Goal: Information Seeking & Learning: Learn about a topic

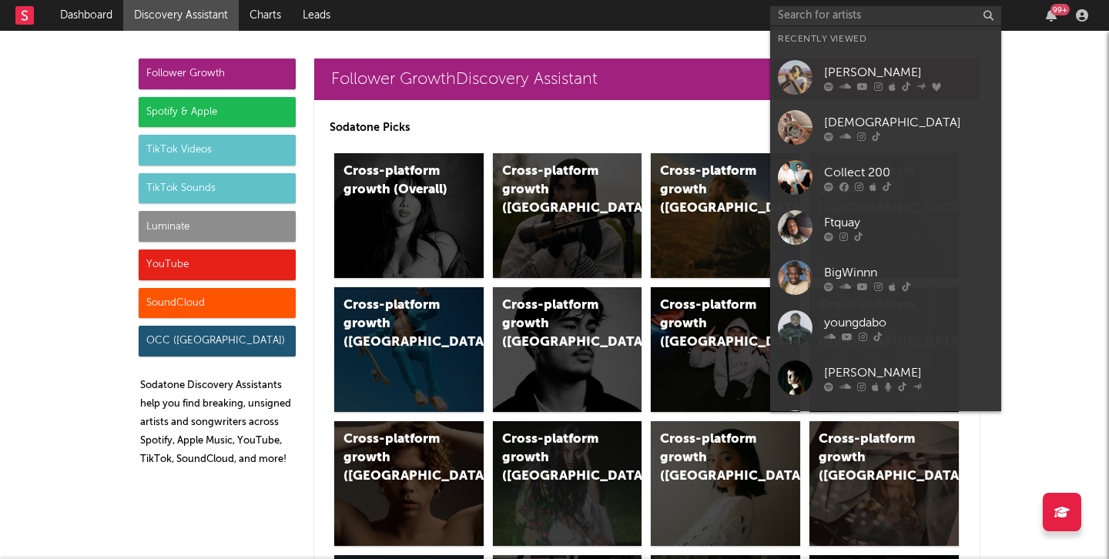
click at [875, 21] on input "text" at bounding box center [885, 15] width 231 height 19
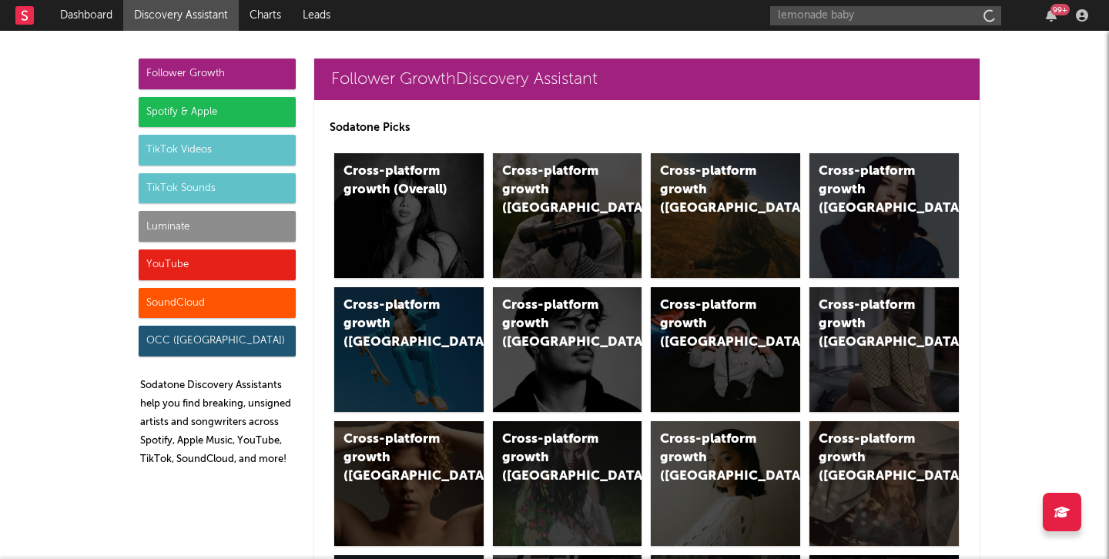
type input "lemonade baby"
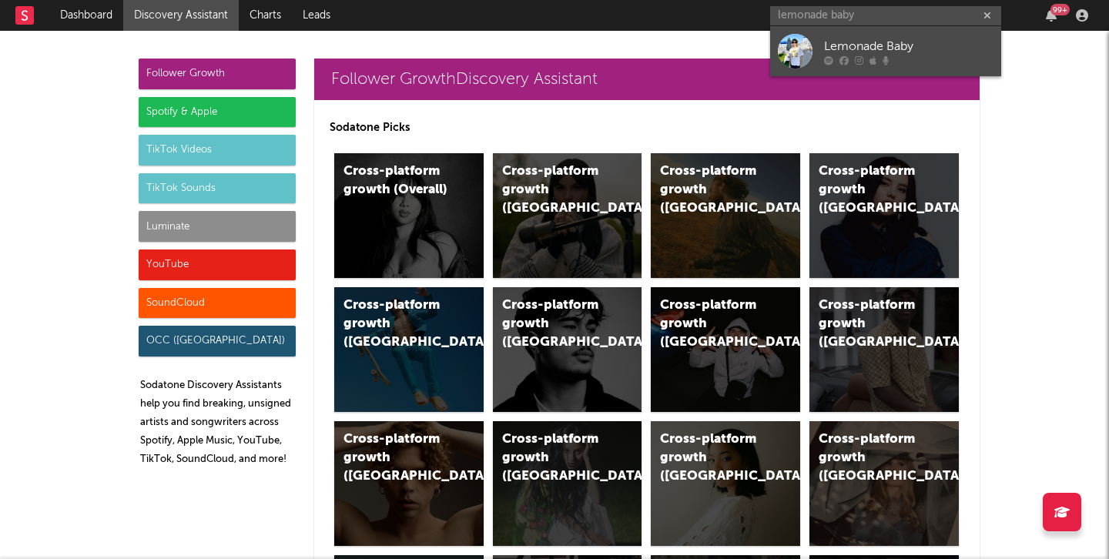
click at [798, 52] on div at bounding box center [795, 51] width 35 height 35
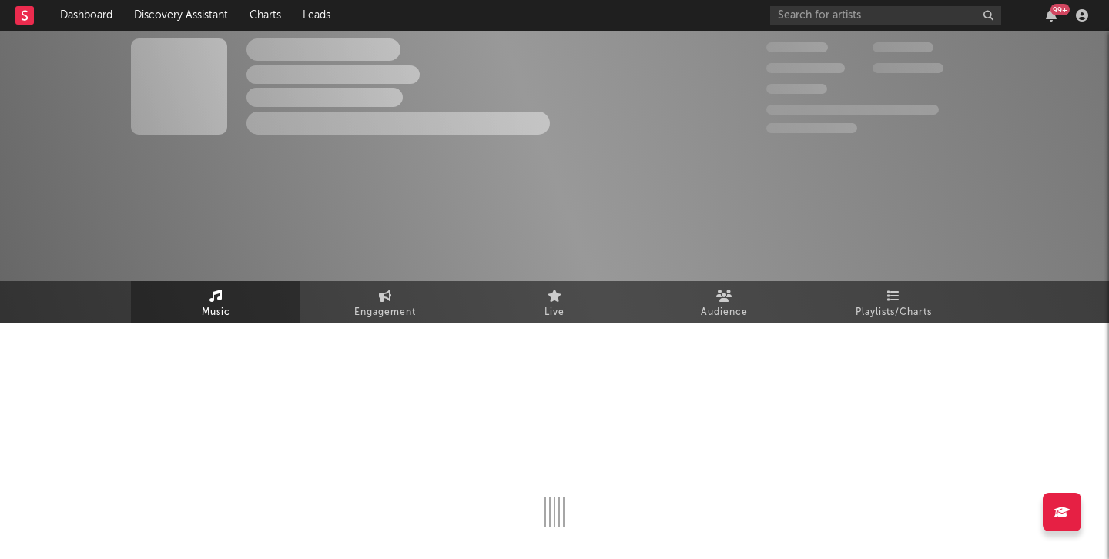
select select "6m"
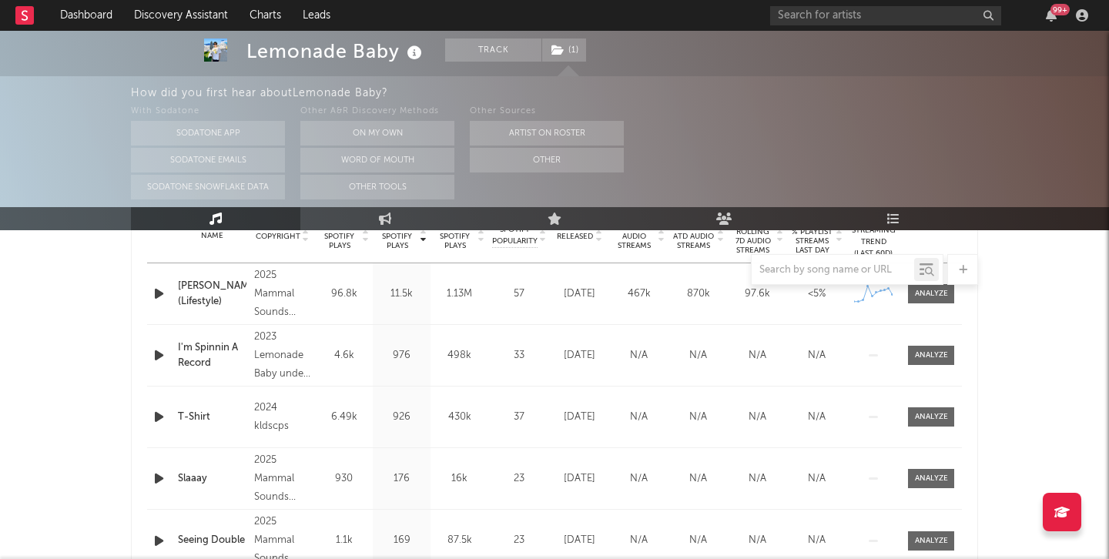
scroll to position [732, 0]
